Goal: Find specific page/section: Locate a particular part of the current website

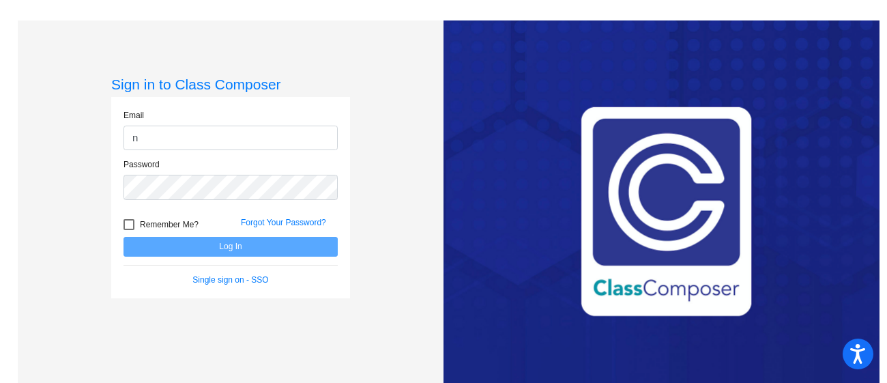
type input "[EMAIL_ADDRESS][DOMAIN_NAME]"
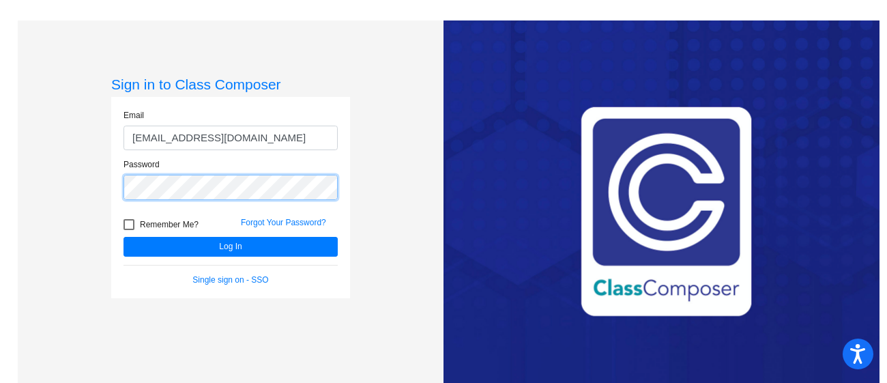
click at [123, 237] on button "Log In" at bounding box center [230, 247] width 214 height 20
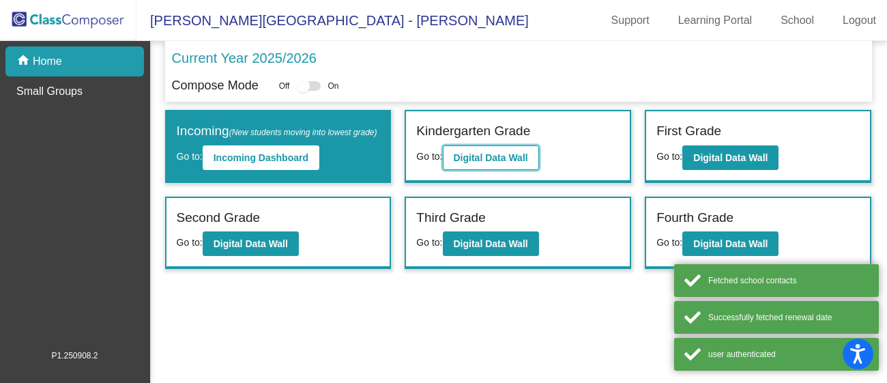
click at [499, 161] on b "Digital Data Wall" at bounding box center [491, 157] width 74 height 11
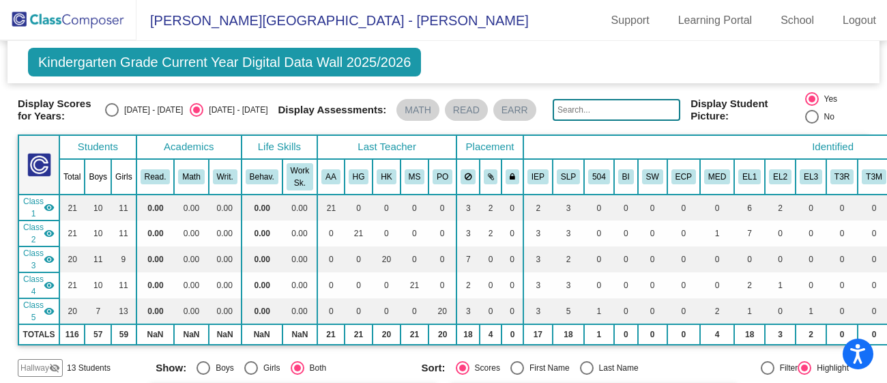
scroll to position [41, 0]
click at [576, 114] on input "text" at bounding box center [617, 109] width 128 height 22
type input "perla"
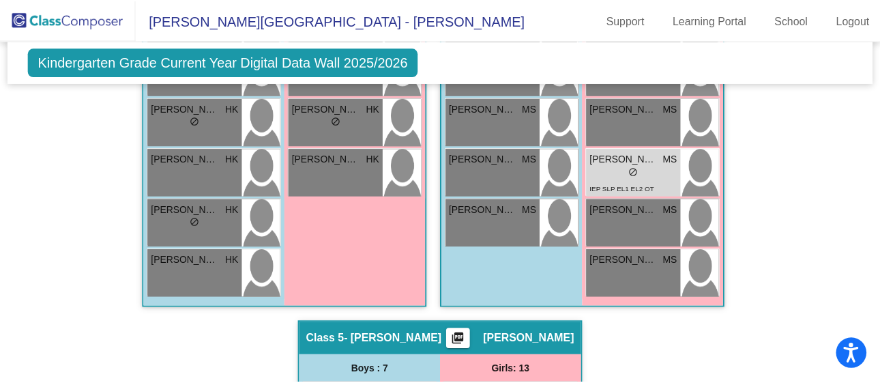
scroll to position [1375, 0]
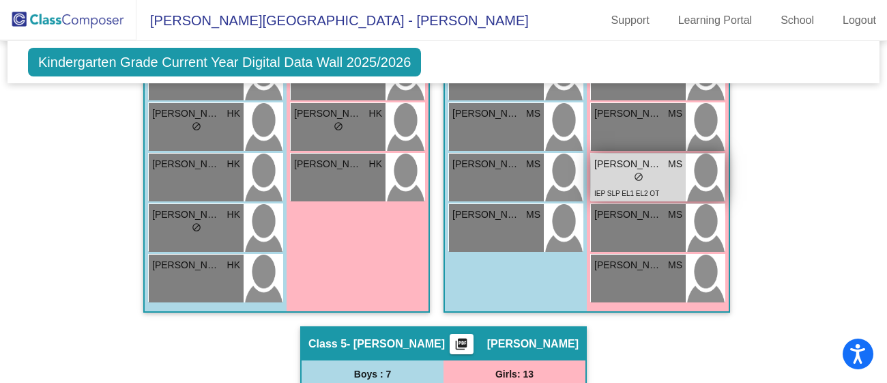
click at [622, 175] on div "lock do_not_disturb_alt" at bounding box center [638, 178] width 88 height 14
